Goal: Answer question/provide support: Answer question/provide support

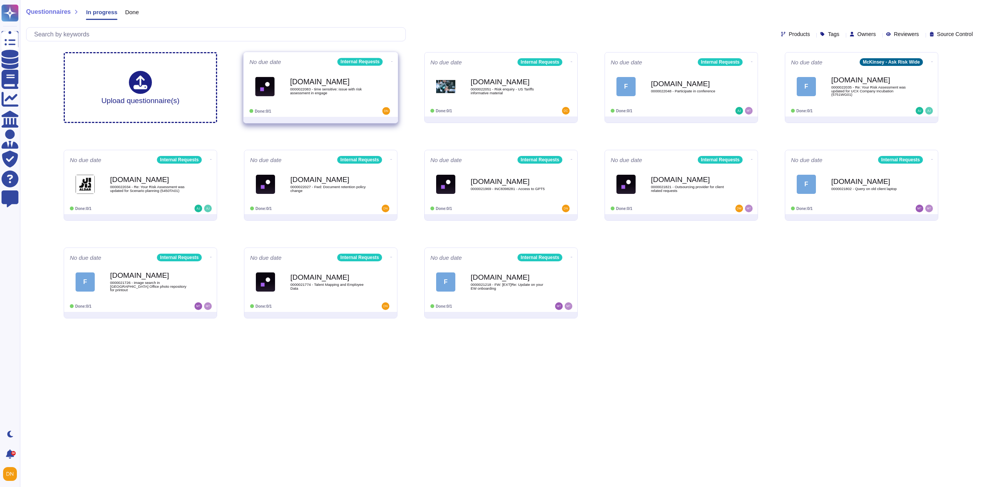
click at [347, 97] on div "[DOMAIN_NAME] 0000022083 - time sensitive: issue with risk assessment in engage" at bounding box center [328, 86] width 77 height 31
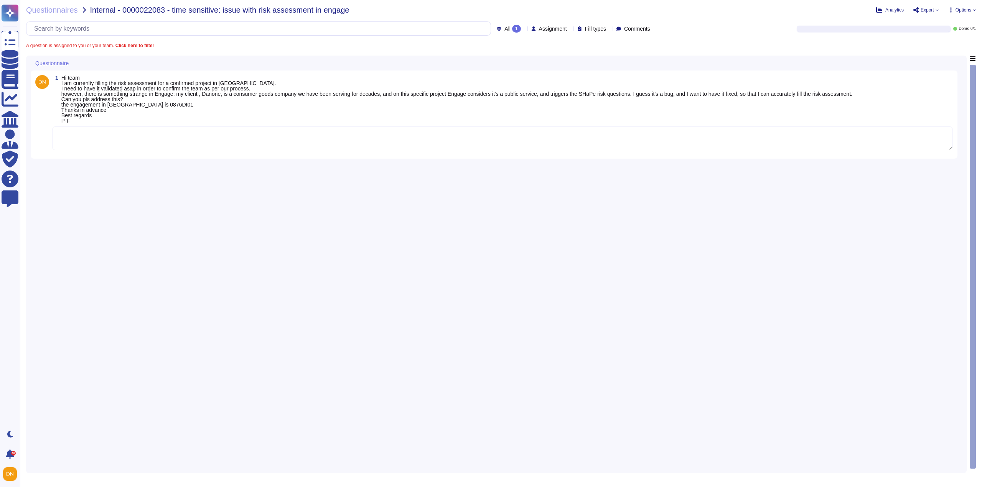
click at [200, 150] on textarea at bounding box center [502, 139] width 900 height 24
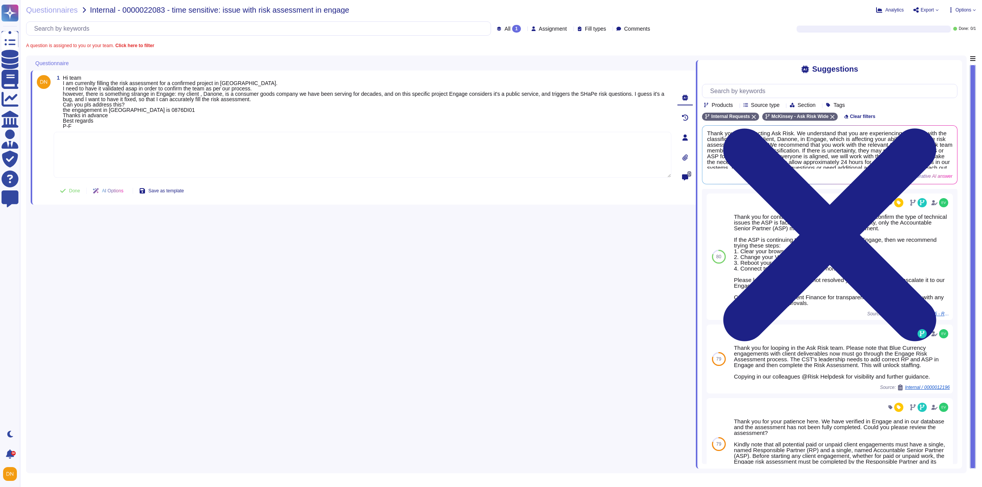
paste textarea "[URL][DOMAIN_NAME]"
type textarea "[URL][DOMAIN_NAME]"
paste textarea "I’ve just received confirmation that the Tech team has updated the engagement s…"
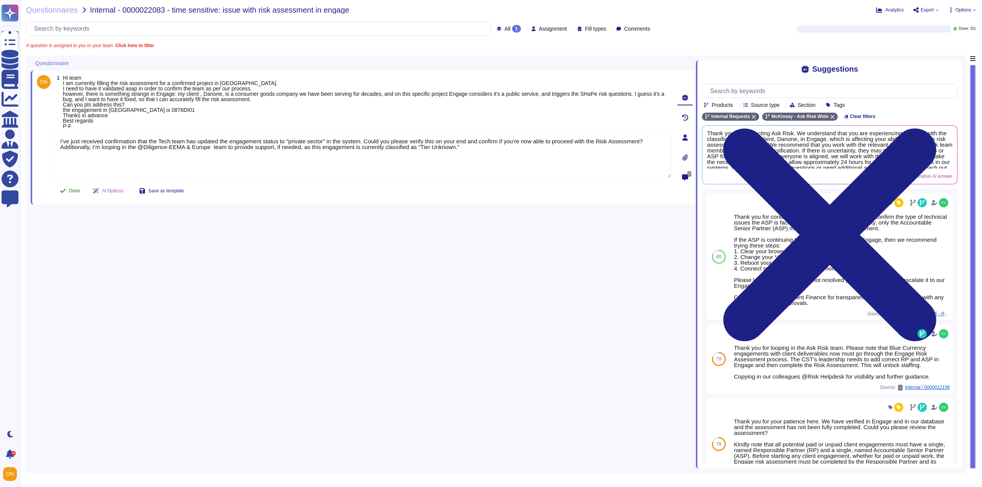
type textarea "I’ve just received confirmation that the Tech team has updated the engagement s…"
click at [66, 191] on button "Done" at bounding box center [70, 190] width 33 height 15
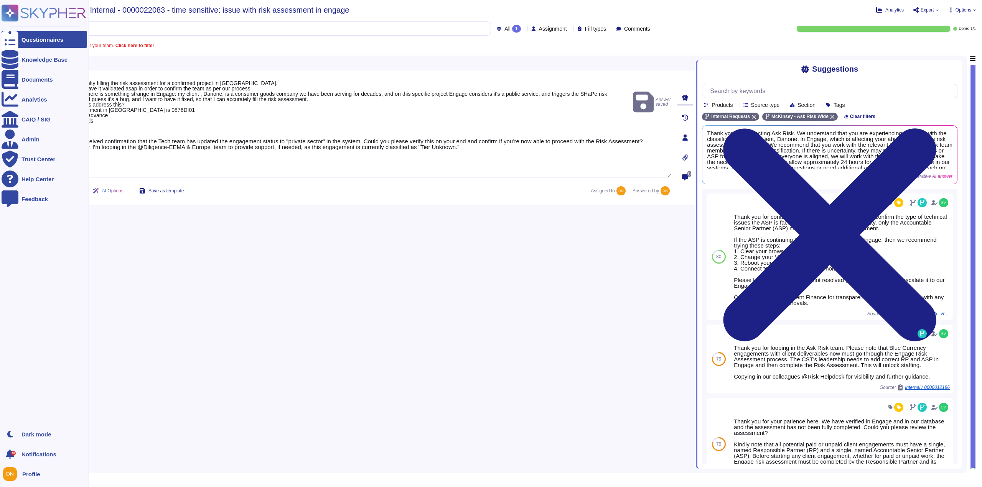
click at [16, 40] on div at bounding box center [10, 39] width 17 height 17
